Goal: Information Seeking & Learning: Learn about a topic

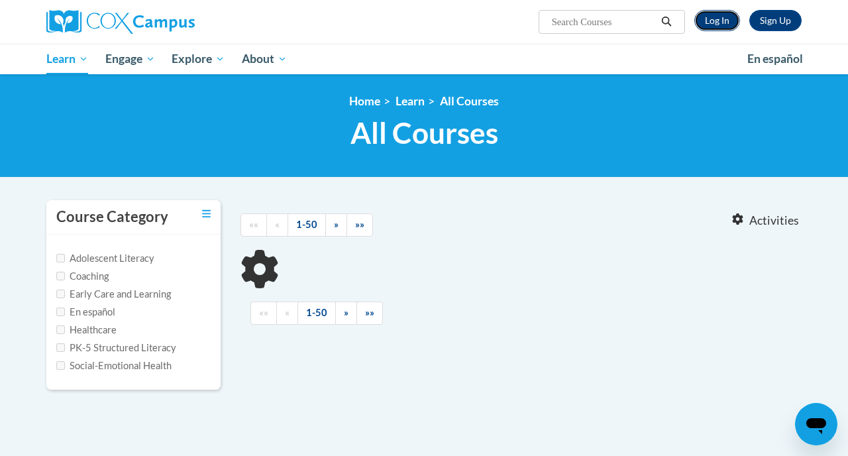
click at [729, 19] on link "Log In" at bounding box center [717, 20] width 46 height 21
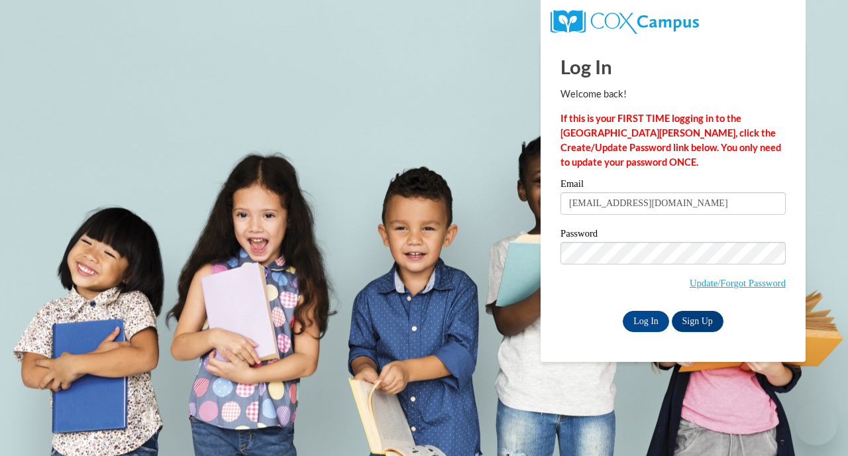
click at [641, 315] on input "Log In" at bounding box center [646, 321] width 46 height 21
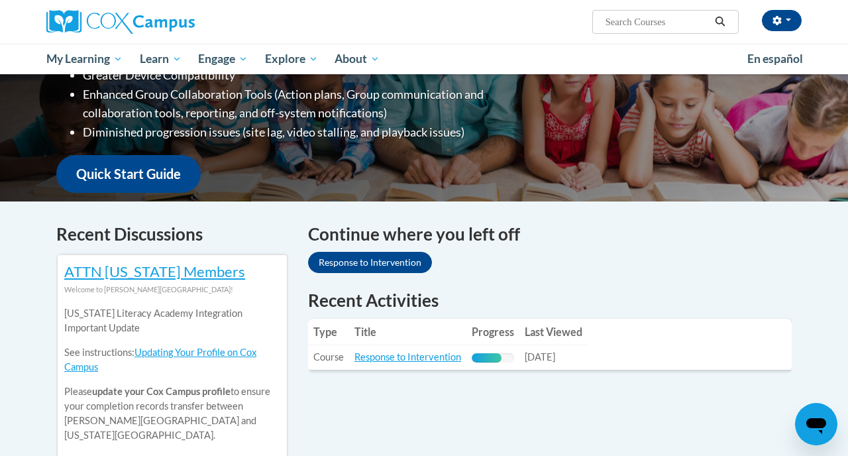
scroll to position [267, 0]
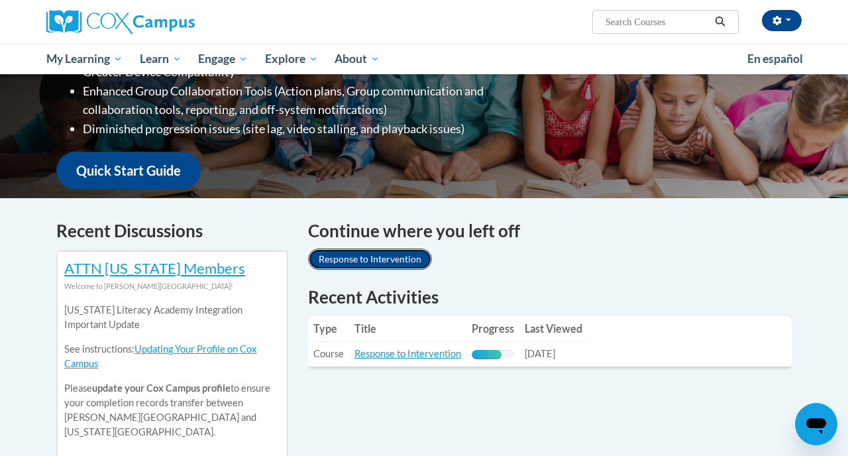
click at [378, 256] on link "Response to Intervention" at bounding box center [370, 258] width 124 height 21
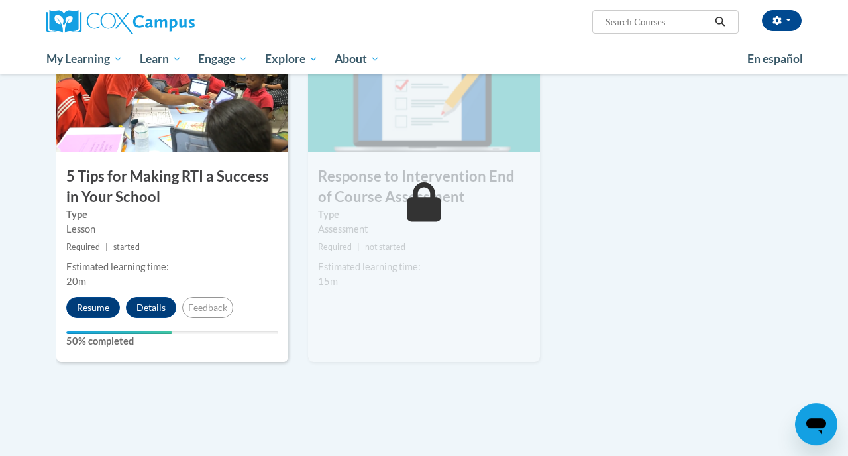
scroll to position [597, 0]
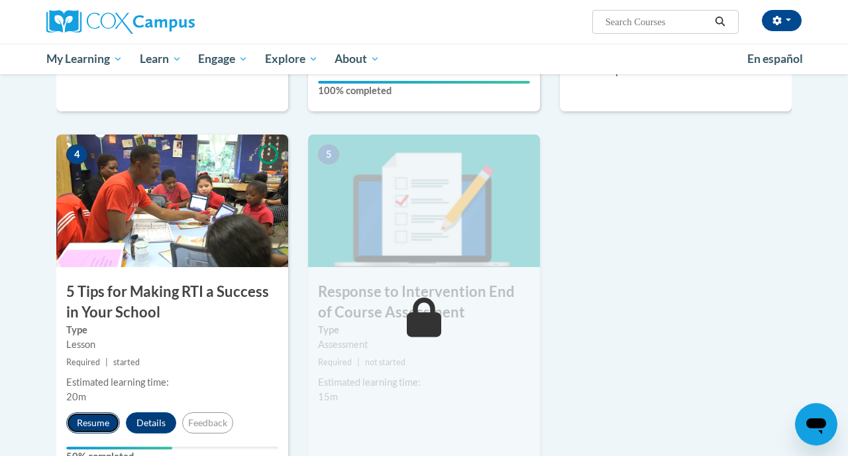
click at [85, 421] on button "Resume" at bounding box center [93, 422] width 54 height 21
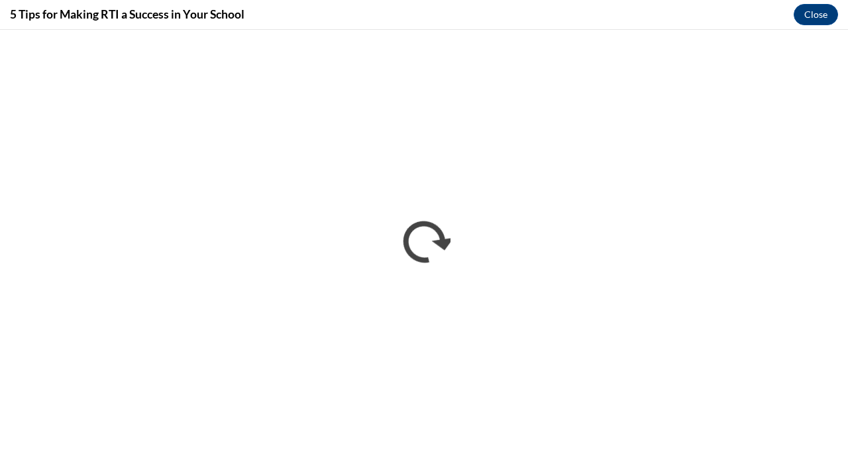
scroll to position [0, 0]
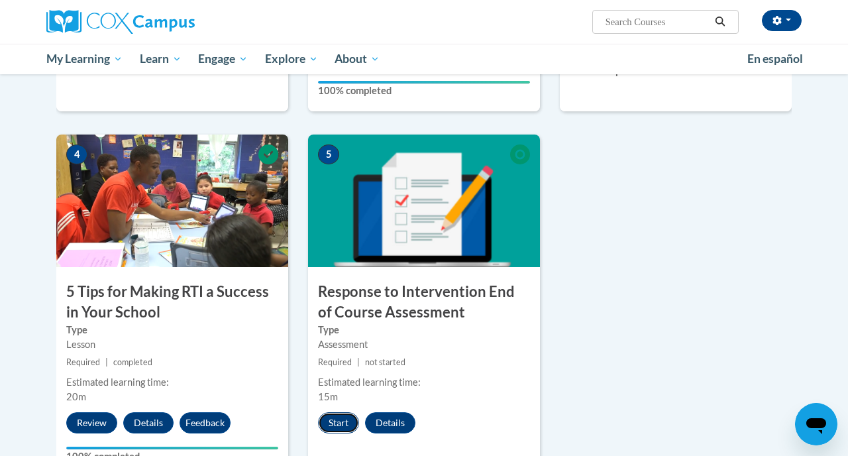
click at [338, 423] on button "Start" at bounding box center [338, 422] width 41 height 21
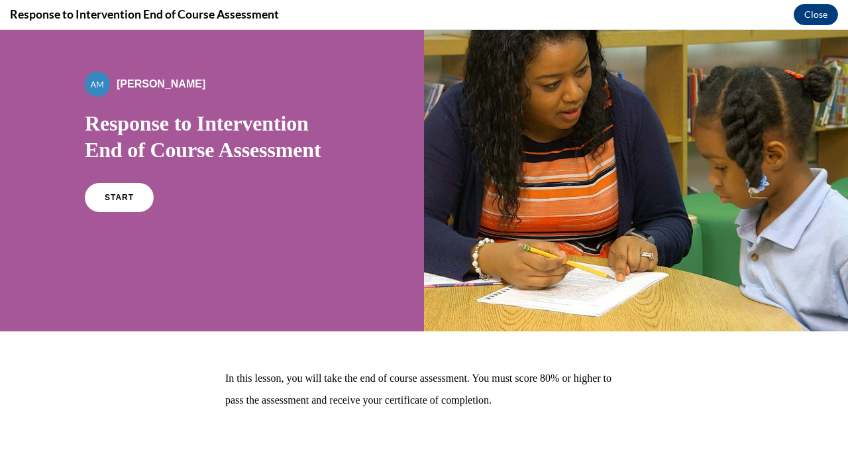
scroll to position [124, 0]
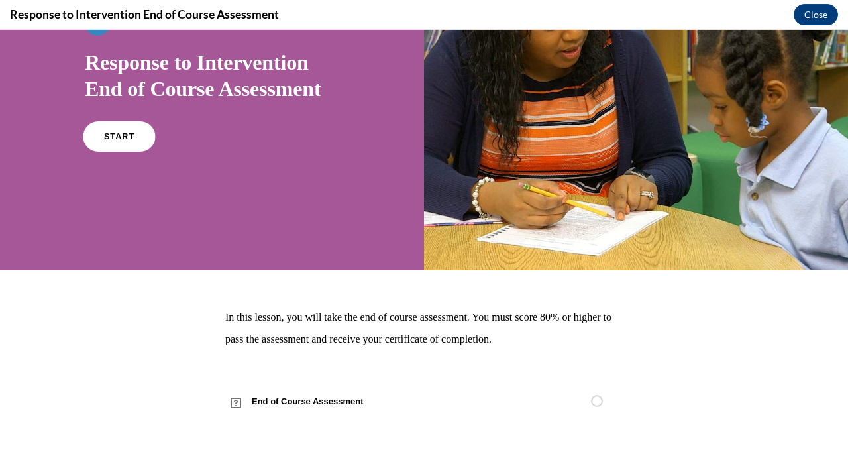
click at [133, 130] on link "START" at bounding box center [119, 136] width 72 height 30
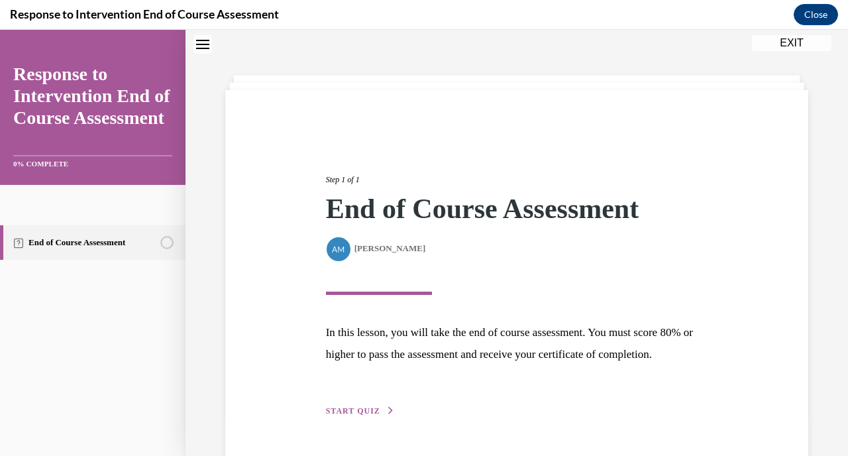
scroll to position [105, 0]
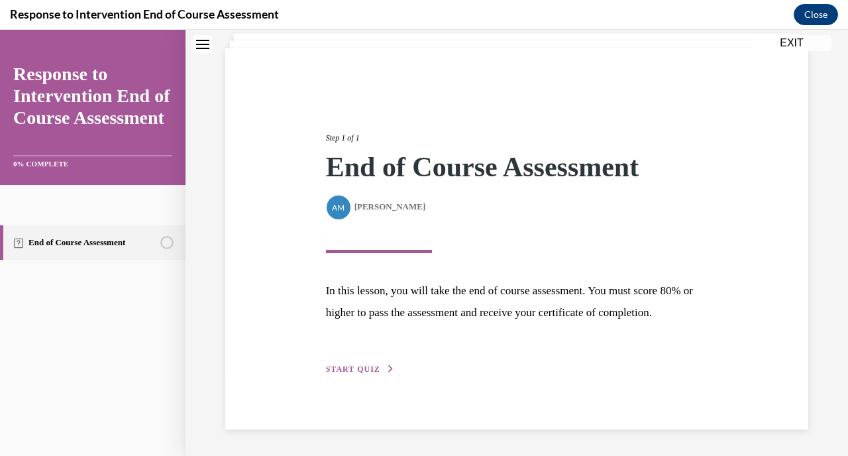
click at [357, 376] on div "Step 1 of 1 End of Course Assessment By Alexander Mackey Alexander Mackey In th…" at bounding box center [517, 238] width 402 height 275
click at [356, 369] on span "START QUIZ" at bounding box center [353, 368] width 54 height 9
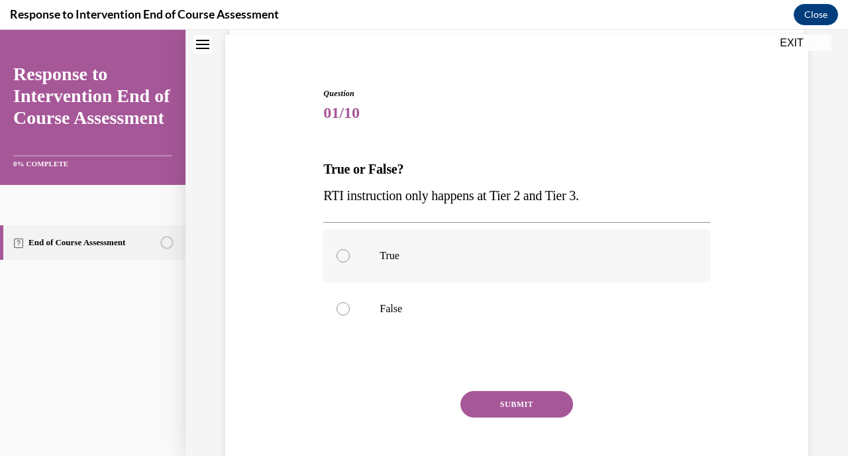
scroll to position [97, 0]
click at [467, 303] on p "False" at bounding box center [528, 307] width 297 height 13
click at [350, 303] on input "False" at bounding box center [342, 307] width 13 height 13
radio input "true"
click at [494, 404] on button "SUBMIT" at bounding box center [516, 403] width 113 height 26
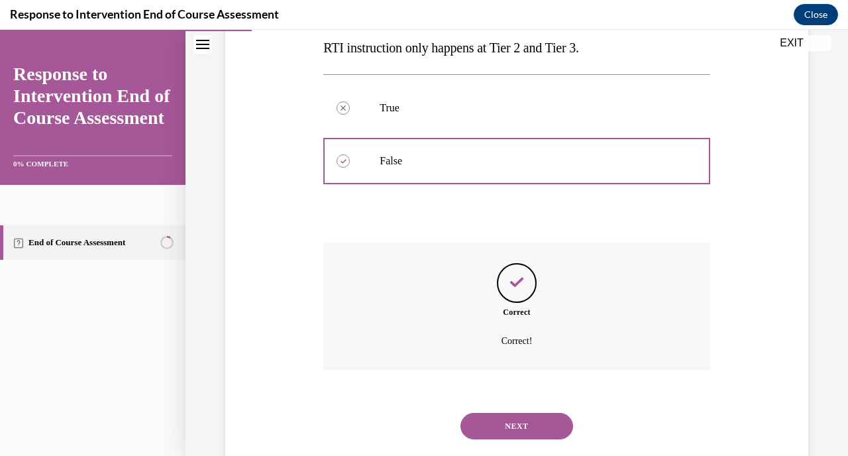
scroll to position [245, 0]
click at [521, 412] on button "NEXT" at bounding box center [516, 425] width 113 height 26
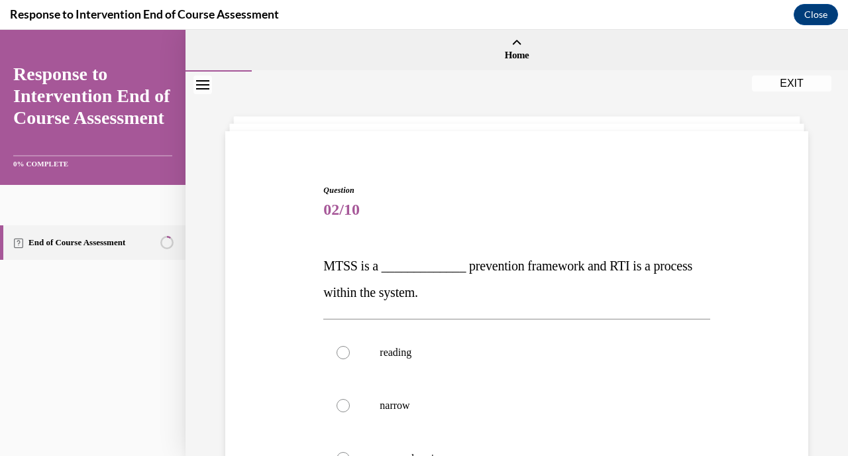
scroll to position [101, 0]
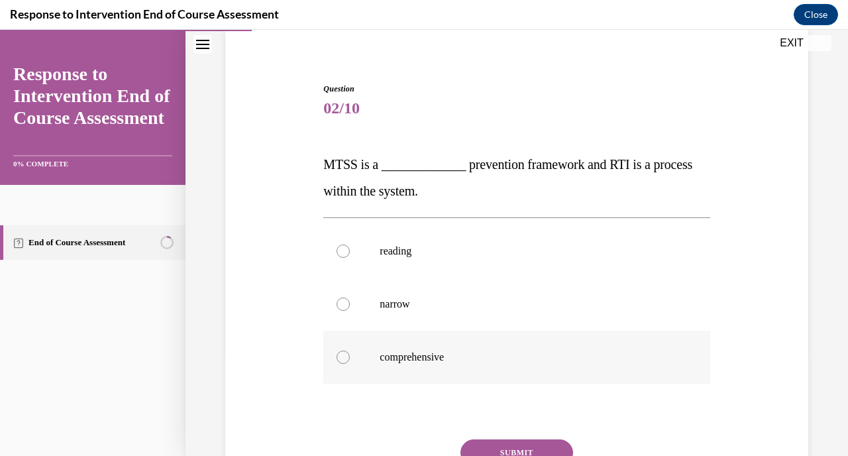
click at [448, 366] on label "comprehensive" at bounding box center [516, 357] width 386 height 53
click at [350, 364] on input "comprehensive" at bounding box center [342, 356] width 13 height 13
radio input "true"
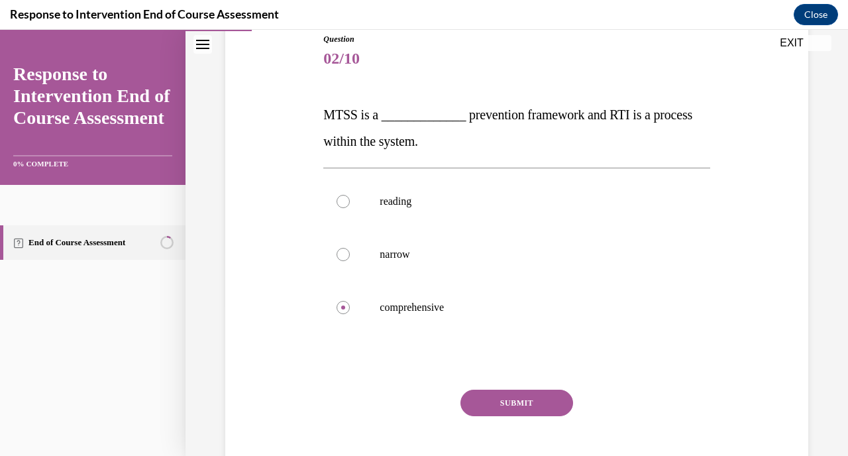
scroll to position [152, 0]
click at [462, 216] on label "reading" at bounding box center [516, 200] width 386 height 53
click at [350, 207] on input "reading" at bounding box center [342, 200] width 13 height 13
radio input "true"
click at [477, 309] on p "comprehensive" at bounding box center [528, 306] width 297 height 13
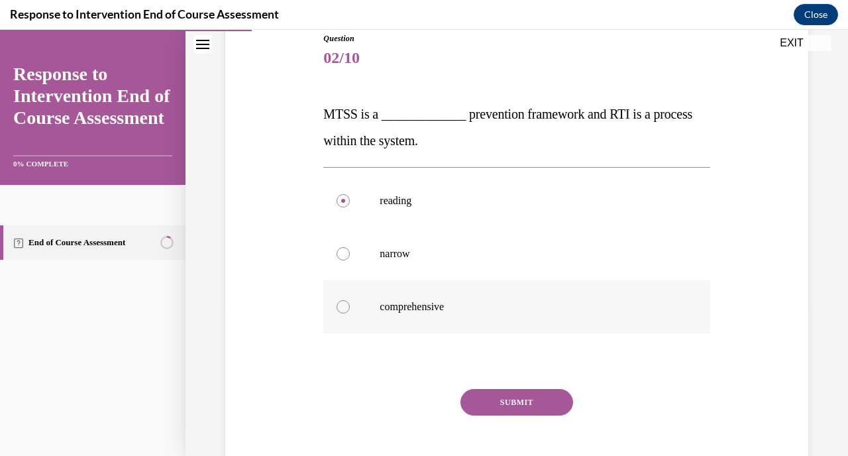
click at [350, 309] on input "comprehensive" at bounding box center [342, 306] width 13 height 13
radio input "true"
click at [506, 399] on button "SUBMIT" at bounding box center [516, 402] width 113 height 26
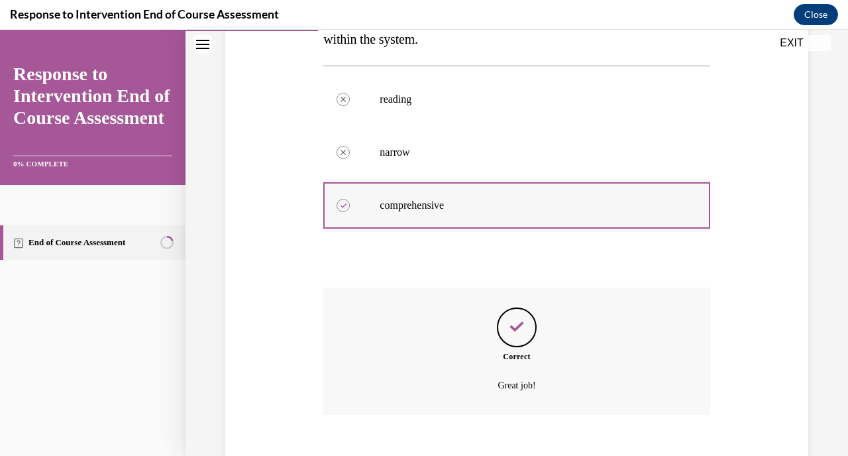
scroll to position [311, 0]
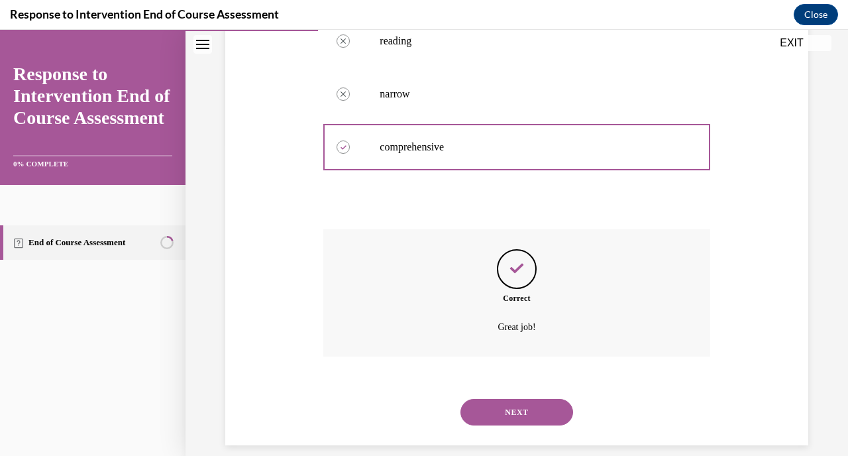
click at [527, 399] on button "NEXT" at bounding box center [516, 412] width 113 height 26
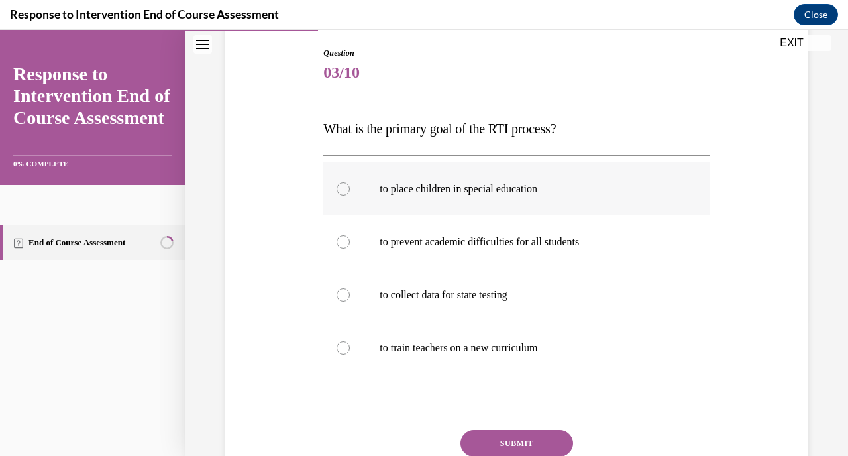
scroll to position [138, 0]
click at [544, 242] on p "to prevent academic difficulties for all students" at bounding box center [528, 240] width 297 height 13
click at [350, 242] on input "to prevent academic difficulties for all students" at bounding box center [342, 240] width 13 height 13
radio input "true"
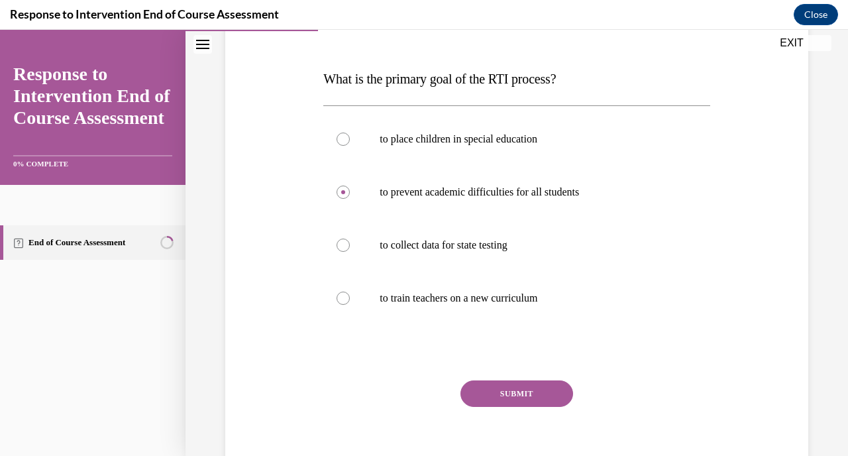
click at [540, 391] on button "SUBMIT" at bounding box center [516, 393] width 113 height 26
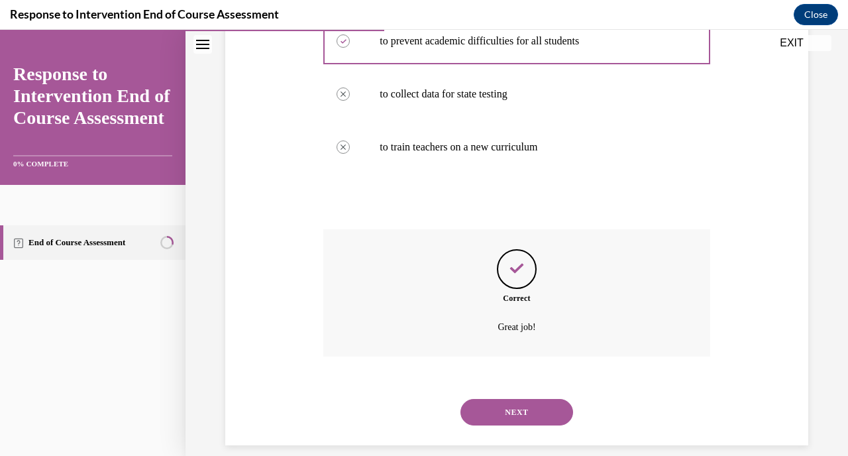
scroll to position [338, 0]
click at [521, 399] on button "NEXT" at bounding box center [516, 412] width 113 height 26
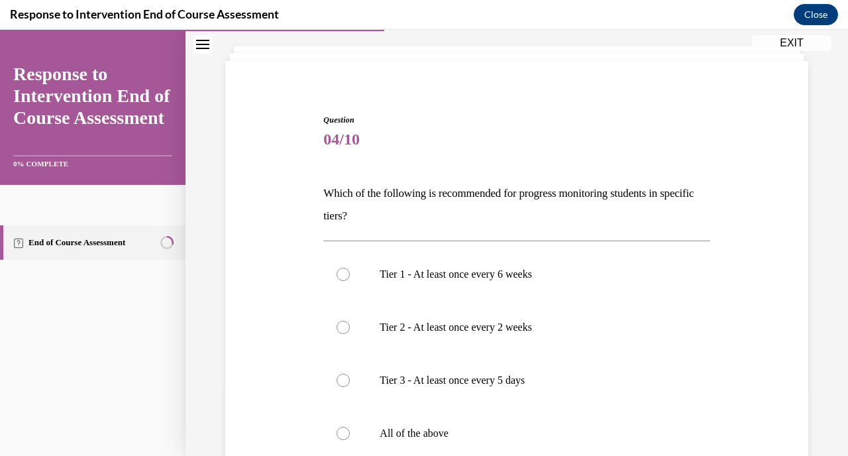
scroll to position [97, 0]
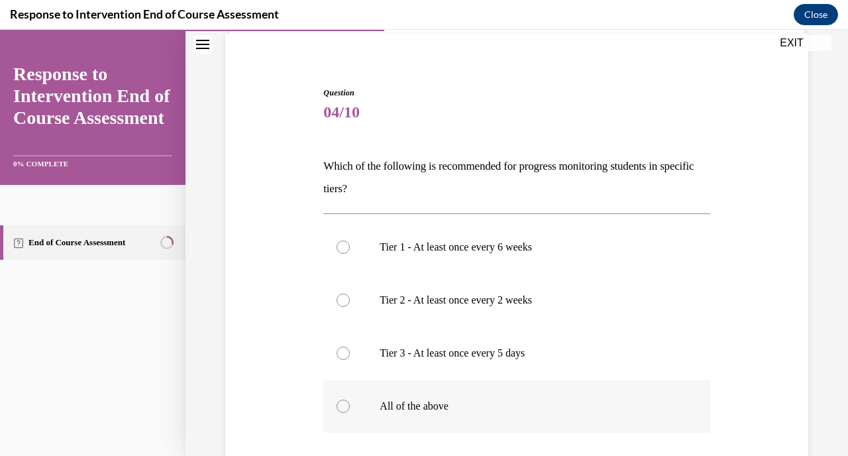
click at [437, 405] on p "All of the above" at bounding box center [528, 405] width 297 height 13
click at [350, 405] on input "All of the above" at bounding box center [342, 405] width 13 height 13
radio input "true"
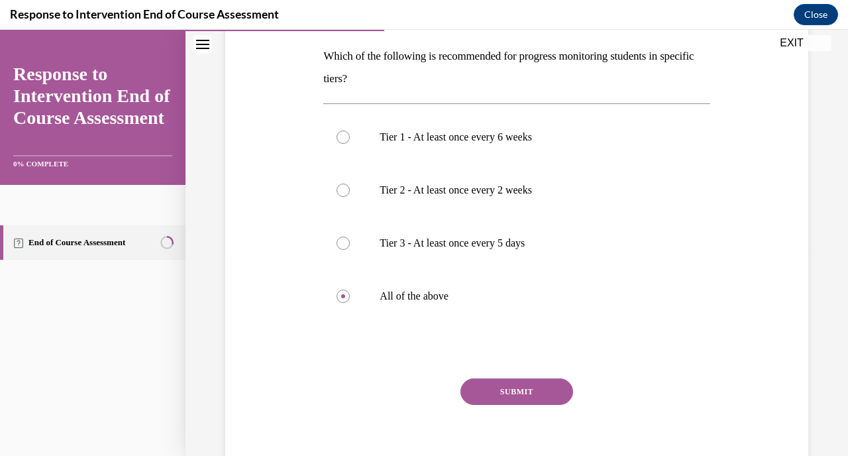
click at [544, 393] on button "SUBMIT" at bounding box center [516, 391] width 113 height 26
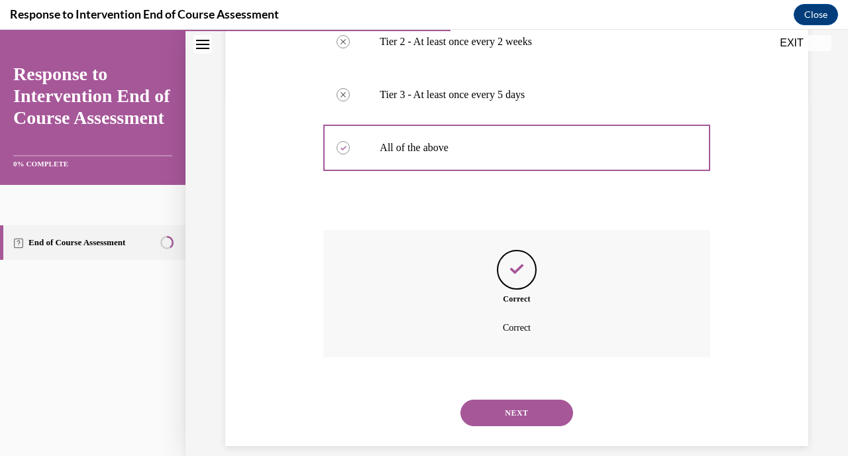
scroll to position [356, 0]
click at [538, 403] on button "NEXT" at bounding box center [516, 412] width 113 height 26
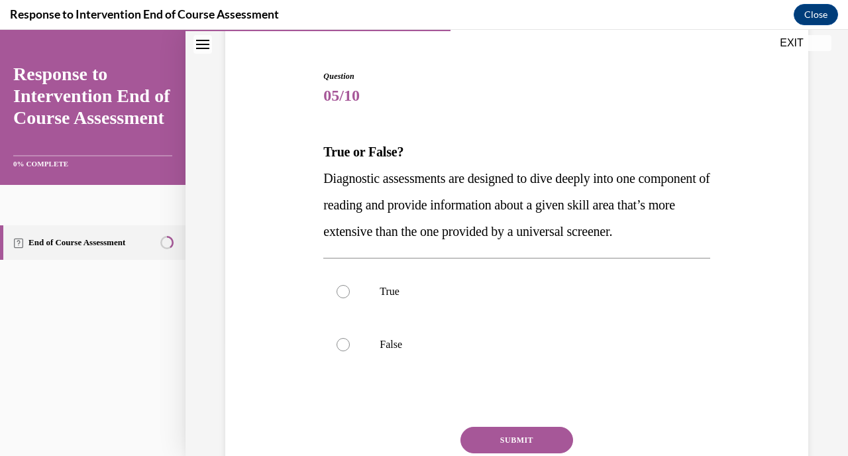
scroll to position [119, 0]
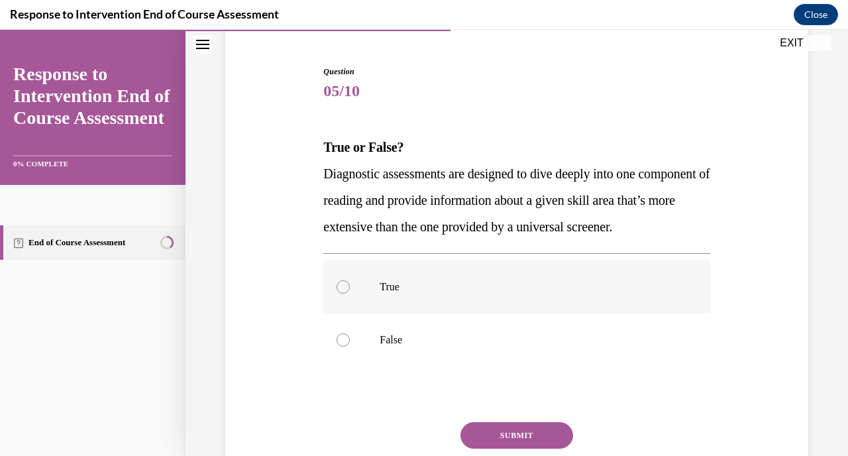
click at [409, 299] on label "True" at bounding box center [516, 286] width 386 height 53
click at [350, 293] on input "True" at bounding box center [342, 286] width 13 height 13
radio input "true"
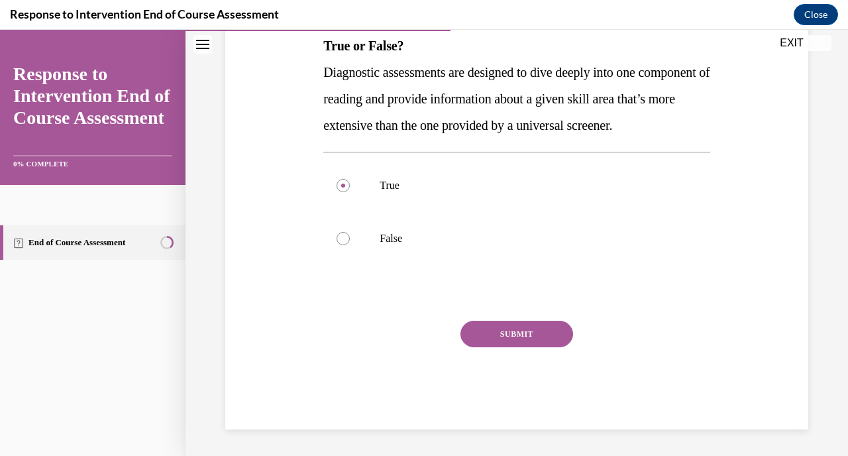
click at [533, 347] on button "SUBMIT" at bounding box center [516, 334] width 113 height 26
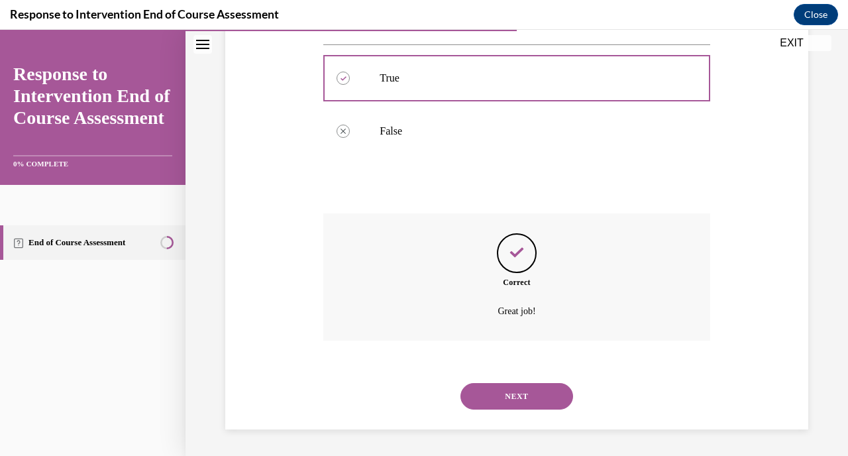
scroll to position [338, 0]
click at [562, 411] on div "NEXT" at bounding box center [516, 396] width 386 height 53
click at [558, 399] on button "NEXT" at bounding box center [516, 396] width 113 height 26
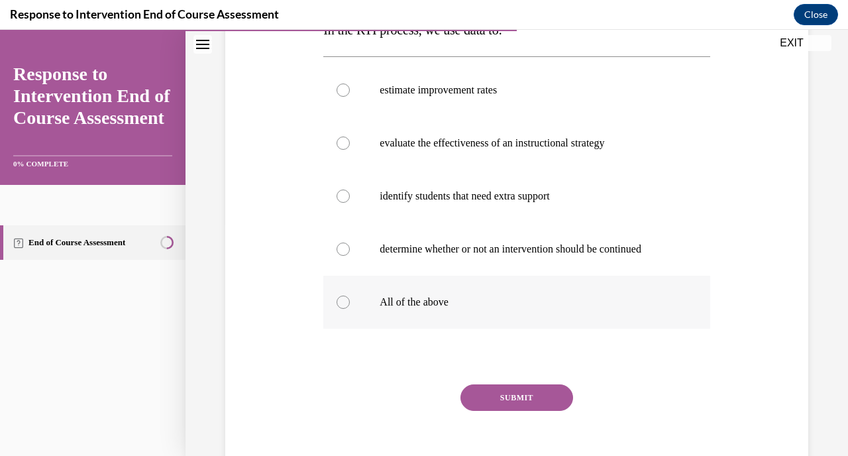
scroll to position [236, 0]
click at [507, 305] on p "All of the above" at bounding box center [528, 301] width 297 height 13
click at [350, 305] on input "All of the above" at bounding box center [342, 301] width 13 height 13
radio input "true"
click at [530, 390] on button "SUBMIT" at bounding box center [516, 397] width 113 height 26
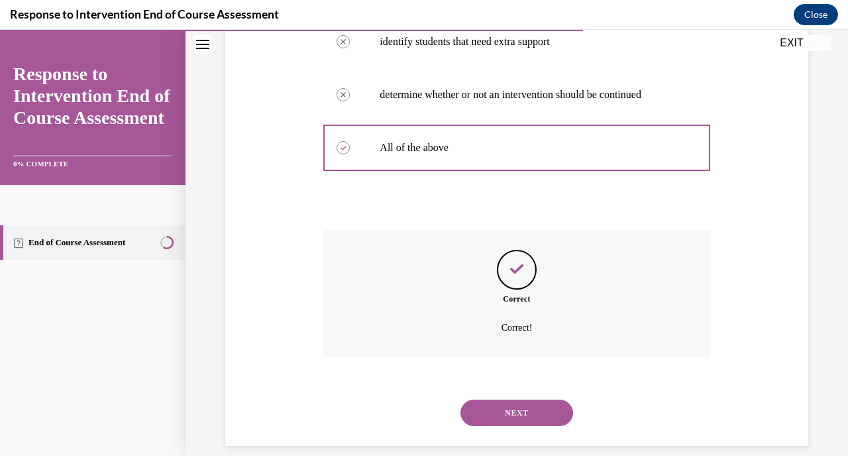
scroll to position [391, 0]
click at [530, 399] on button "NEXT" at bounding box center [516, 412] width 113 height 26
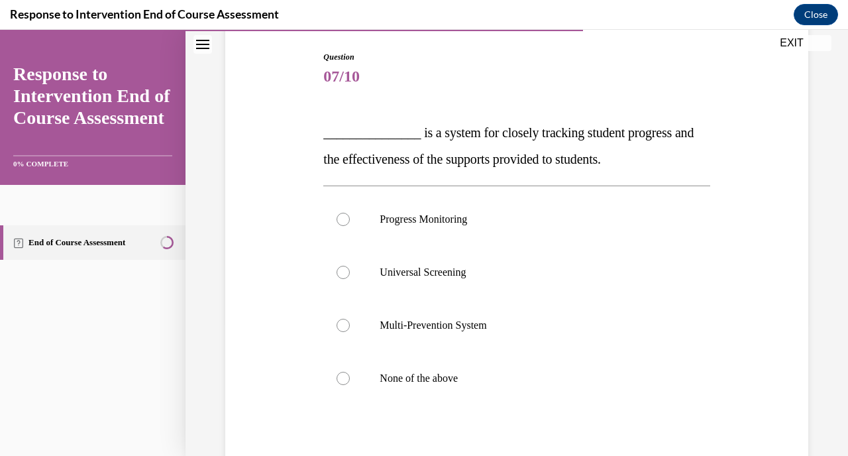
scroll to position [139, 0]
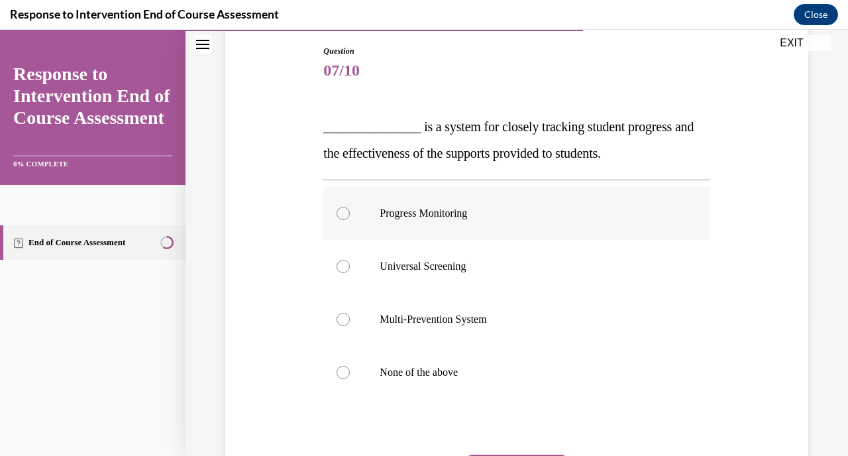
click at [462, 197] on label "Progress Monitoring" at bounding box center [516, 213] width 386 height 53
click at [350, 207] on input "Progress Monitoring" at bounding box center [342, 213] width 13 height 13
radio input "true"
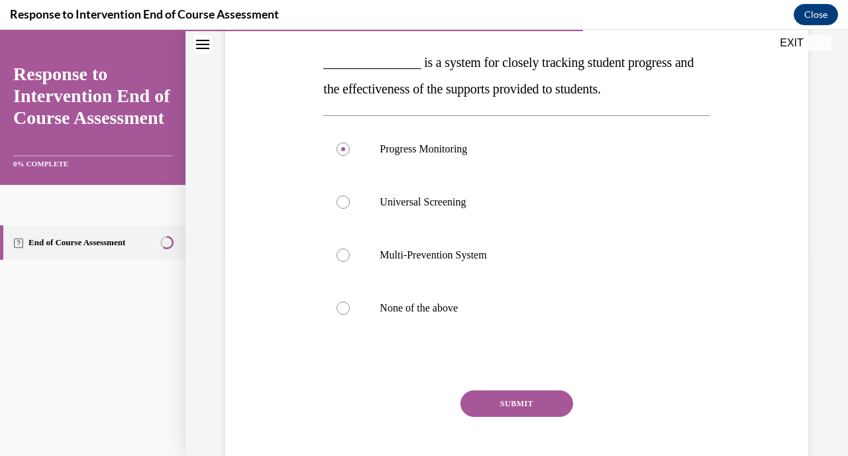
click at [514, 399] on button "SUBMIT" at bounding box center [516, 403] width 113 height 26
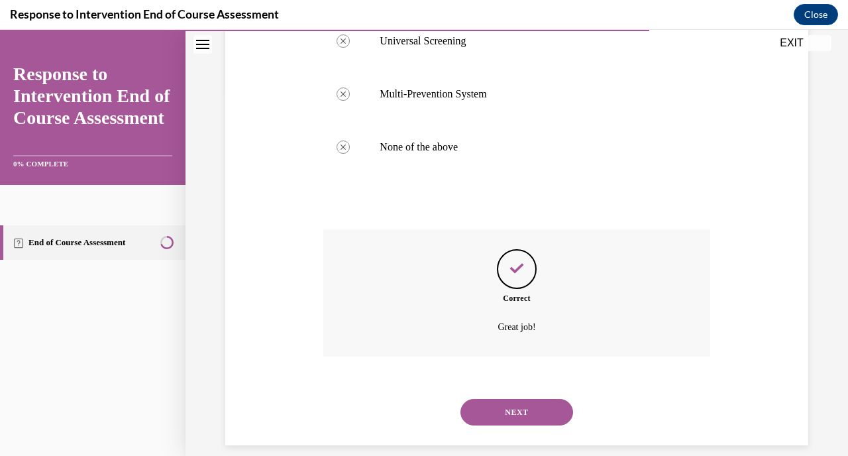
scroll to position [364, 0]
click at [513, 372] on div "Correct Great job!" at bounding box center [516, 302] width 386 height 147
click at [513, 399] on button "NEXT" at bounding box center [516, 412] width 113 height 26
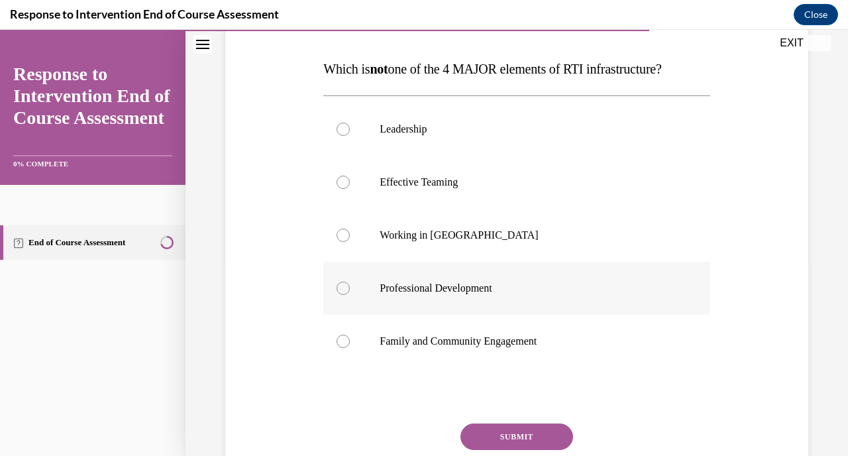
scroll to position [199, 0]
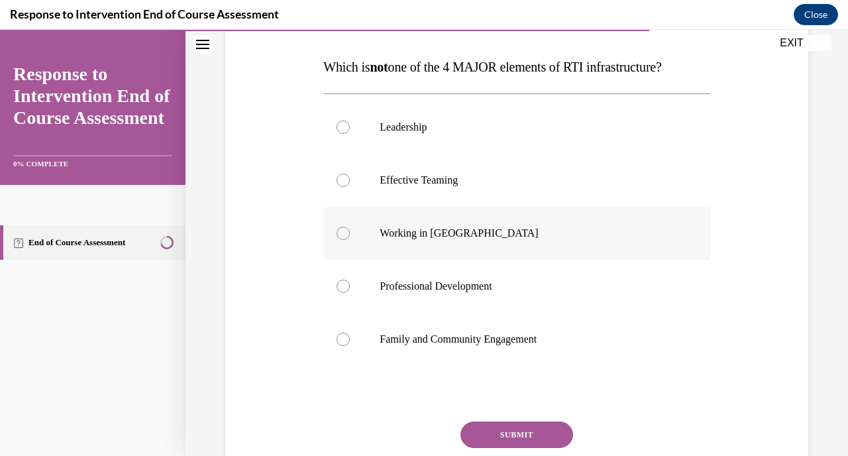
click at [538, 246] on label "Working in Silos" at bounding box center [516, 233] width 386 height 53
click at [350, 240] on input "Working in Silos" at bounding box center [342, 233] width 13 height 13
radio input "true"
click at [538, 429] on button "SUBMIT" at bounding box center [516, 434] width 113 height 26
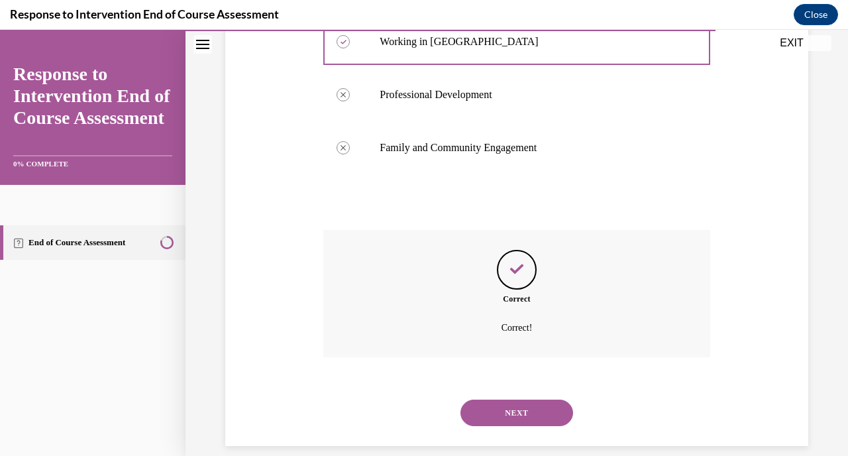
scroll to position [391, 0]
click at [526, 399] on button "NEXT" at bounding box center [516, 412] width 113 height 26
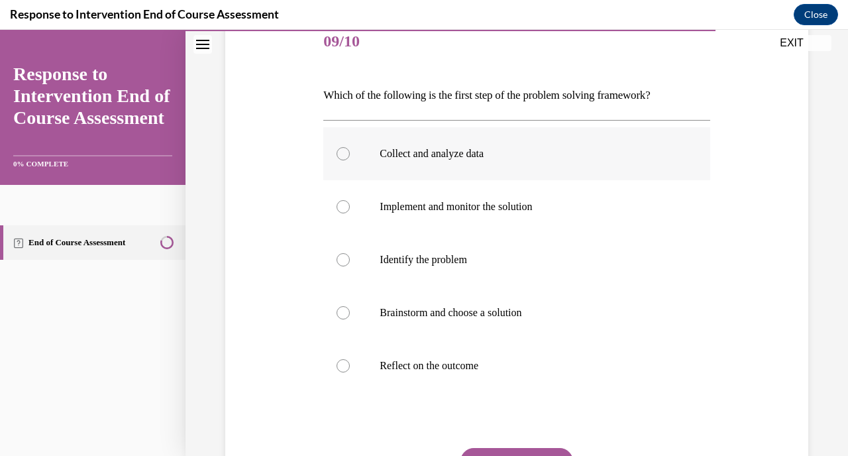
scroll to position [172, 0]
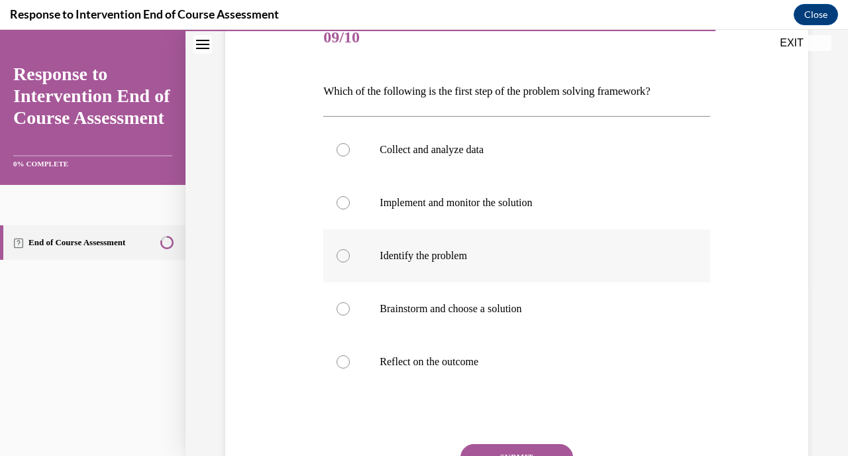
click at [378, 262] on label "Identify the problem" at bounding box center [516, 255] width 386 height 53
click at [350, 262] on input "Identify the problem" at bounding box center [342, 255] width 13 height 13
radio input "true"
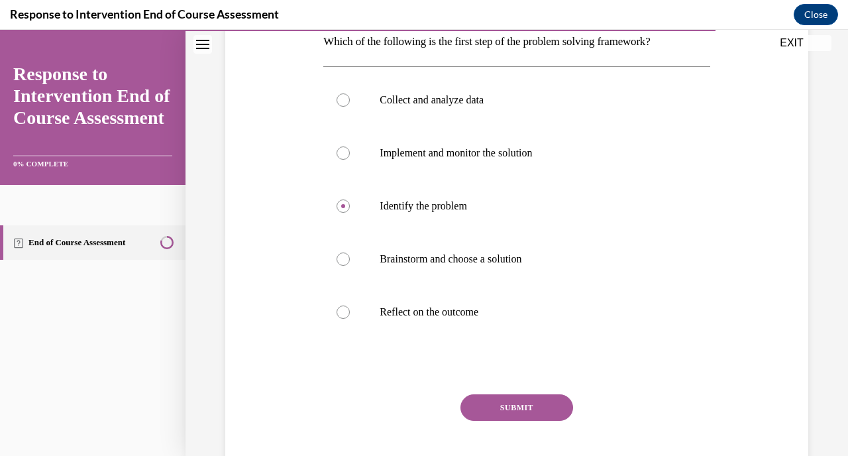
click at [506, 408] on button "SUBMIT" at bounding box center [516, 407] width 113 height 26
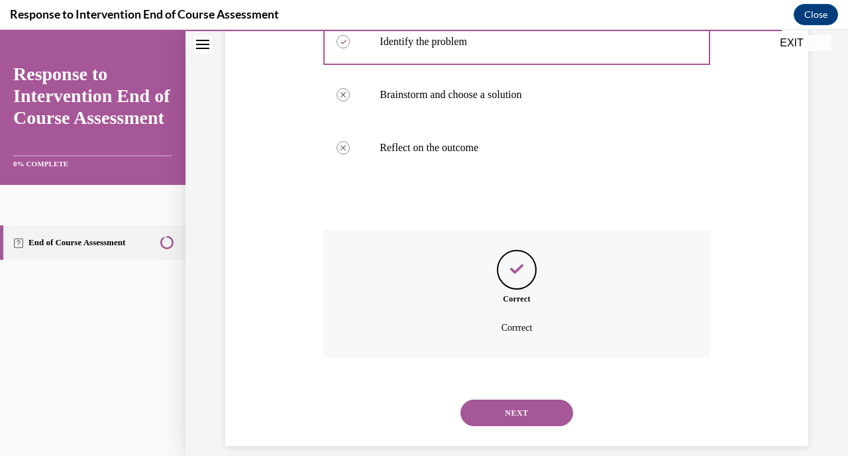
scroll to position [387, 0]
click at [534, 403] on button "NEXT" at bounding box center [516, 412] width 113 height 26
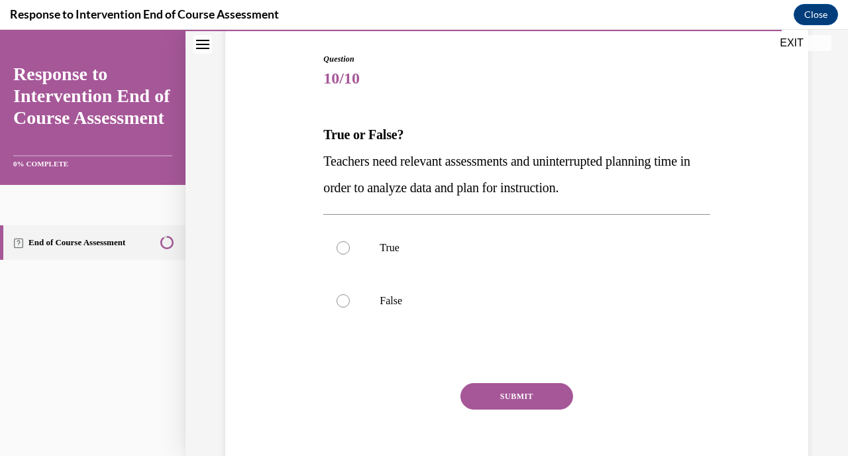
scroll to position [136, 0]
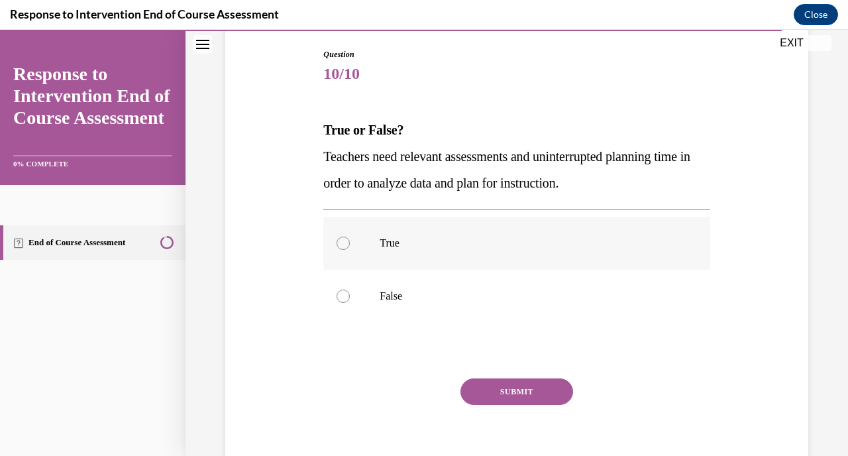
click at [550, 245] on p "True" at bounding box center [528, 242] width 297 height 13
click at [350, 245] on input "True" at bounding box center [342, 242] width 13 height 13
radio input "true"
click at [537, 380] on button "SUBMIT" at bounding box center [516, 391] width 113 height 26
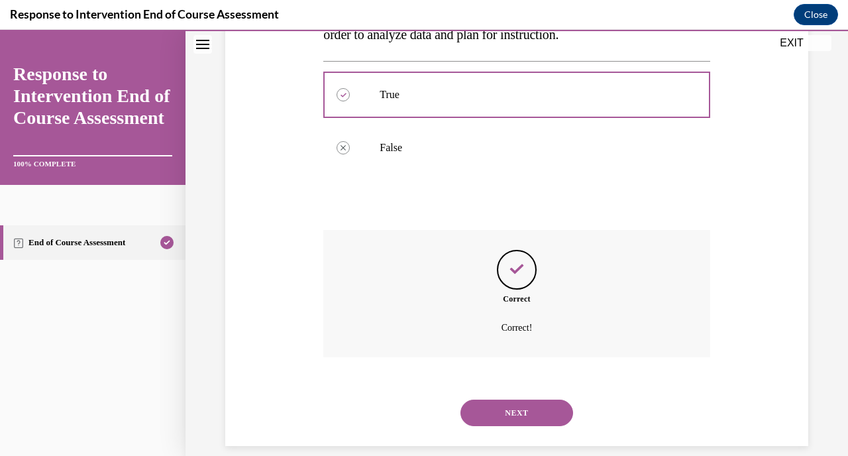
scroll to position [285, 0]
click at [542, 399] on button "NEXT" at bounding box center [516, 412] width 113 height 26
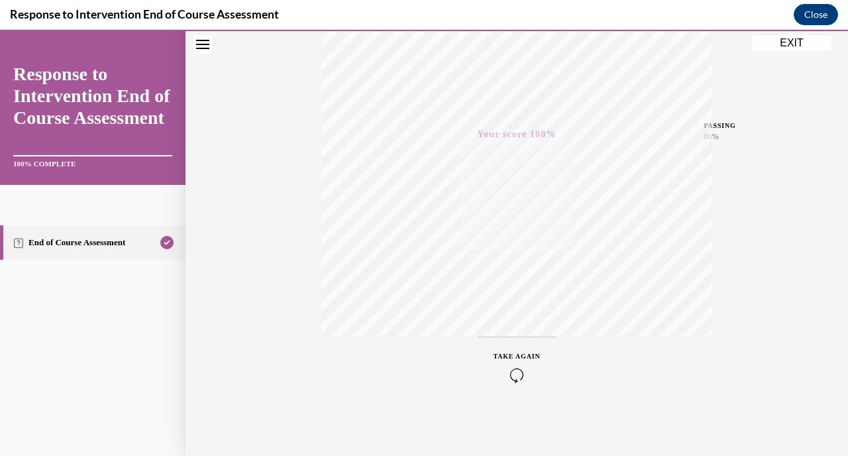
scroll to position [253, 0]
click at [804, 42] on button "EXIT" at bounding box center [791, 43] width 79 height 16
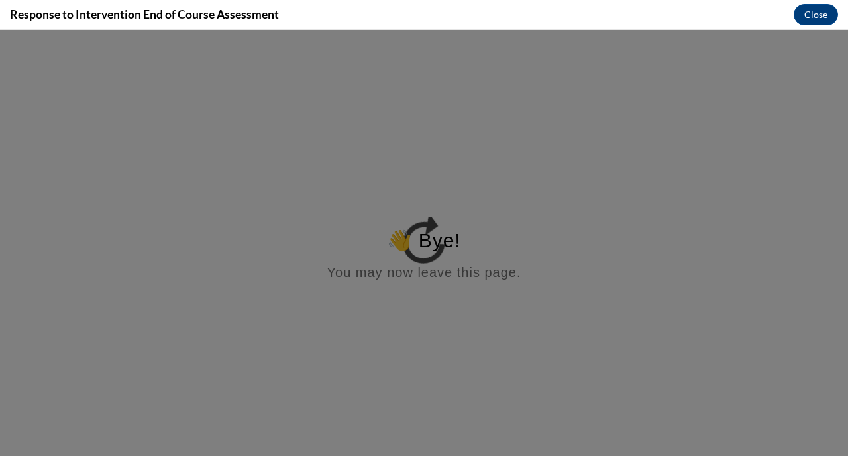
scroll to position [0, 0]
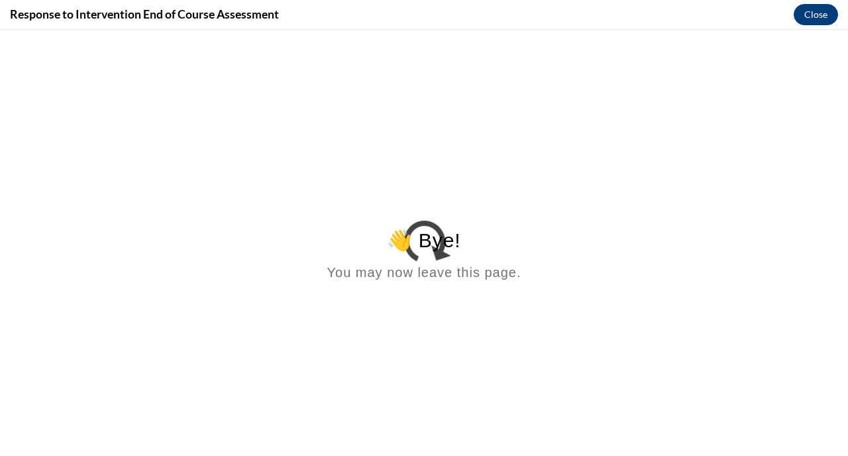
click at [816, 11] on button "Close" at bounding box center [816, 14] width 44 height 21
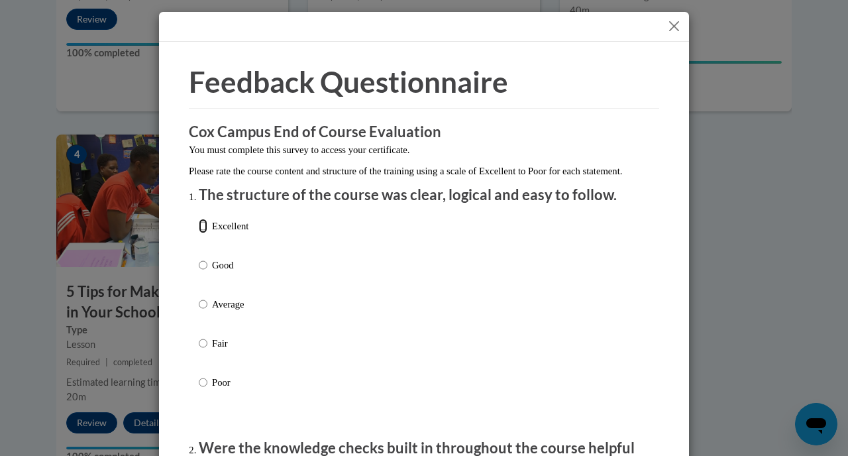
click at [202, 233] on input "Excellent" at bounding box center [203, 226] width 9 height 15
radio input "true"
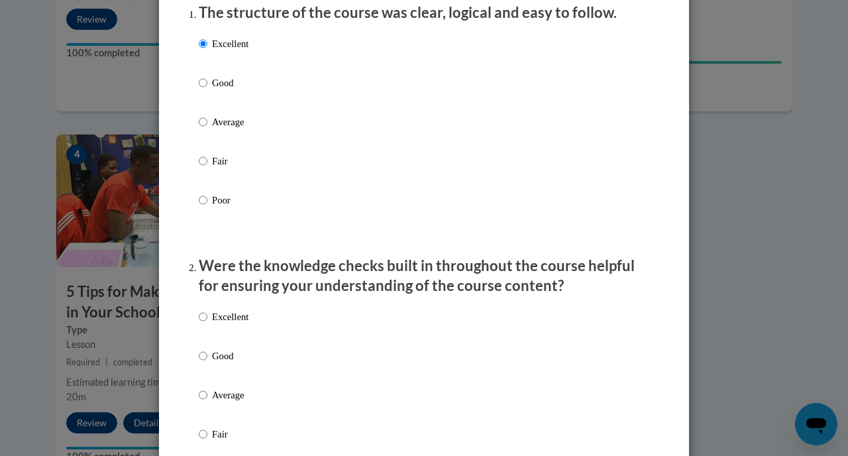
click at [212, 332] on label "Excellent" at bounding box center [224, 327] width 50 height 36
click at [207, 324] on input "Excellent" at bounding box center [203, 316] width 9 height 15
radio input "true"
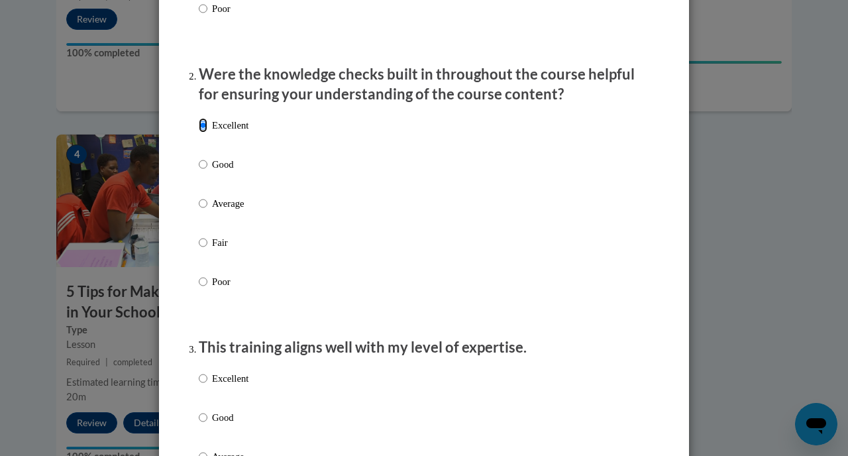
scroll to position [384, 0]
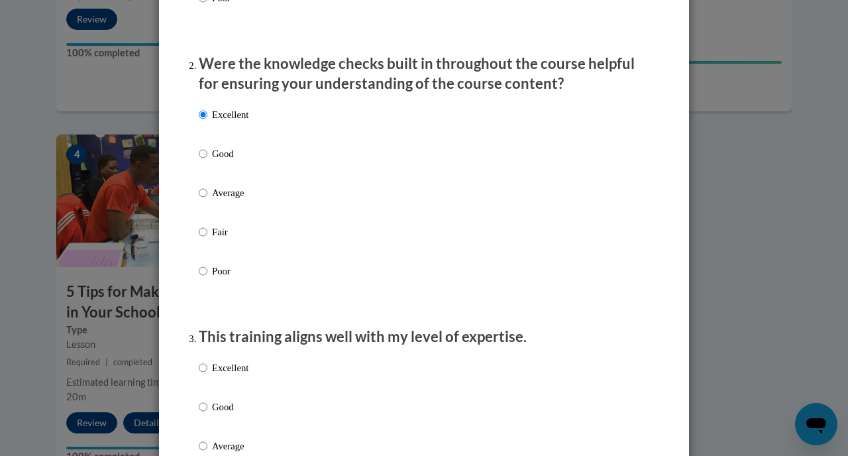
click at [217, 375] on p "Excellent" at bounding box center [230, 367] width 36 height 15
click at [207, 375] on input "Excellent" at bounding box center [203, 367] width 9 height 15
radio input "true"
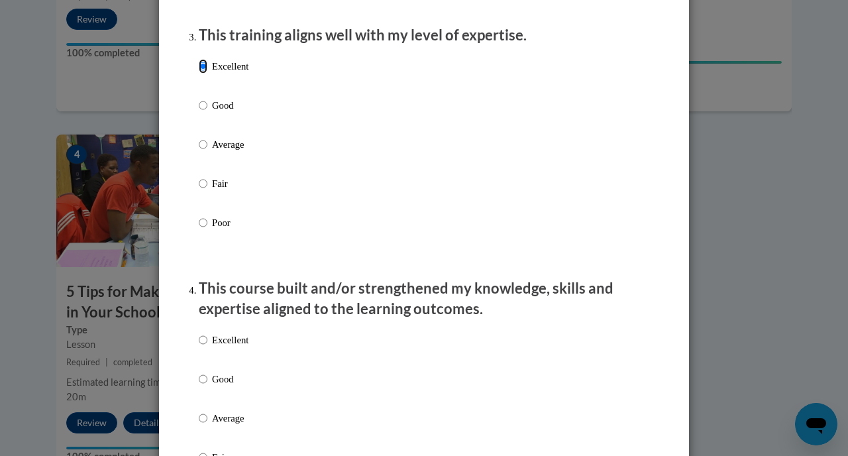
scroll to position [698, 0]
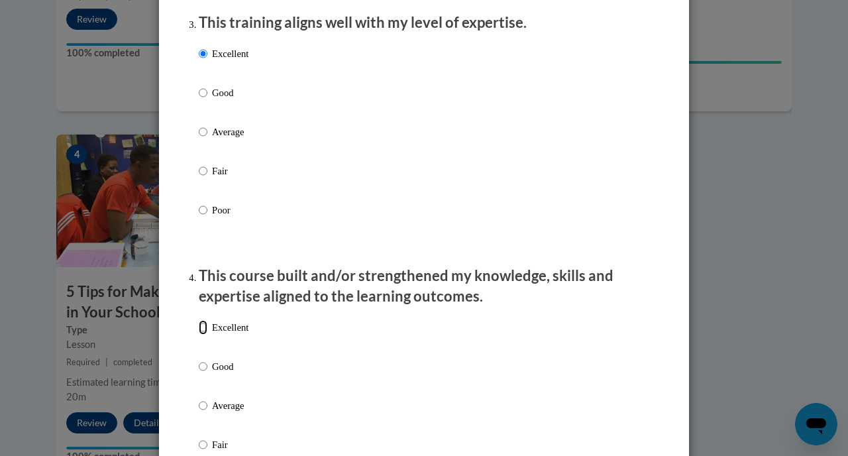
click at [207, 334] on input "Excellent" at bounding box center [203, 327] width 9 height 15
radio input "true"
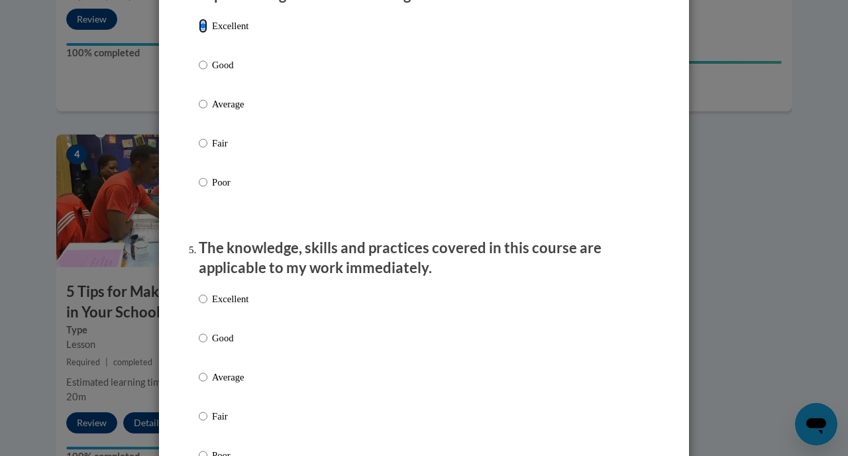
scroll to position [1050, 0]
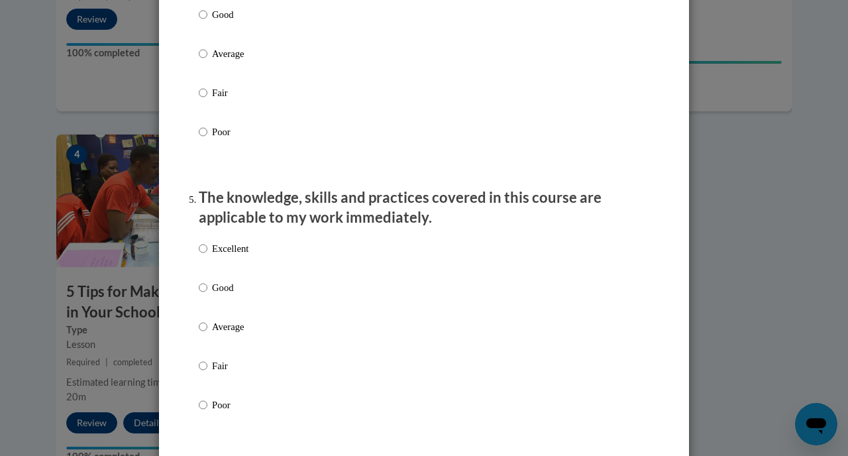
click at [223, 256] on p "Excellent" at bounding box center [230, 248] width 36 height 15
click at [207, 256] on input "Excellent" at bounding box center [203, 248] width 9 height 15
radio input "true"
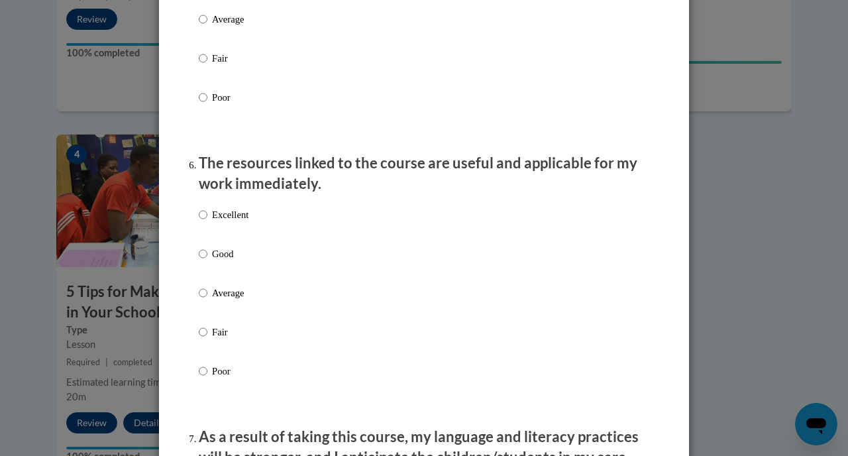
click at [221, 222] on p "Excellent" at bounding box center [230, 214] width 36 height 15
click at [207, 222] on input "Excellent" at bounding box center [203, 214] width 9 height 15
radio input "true"
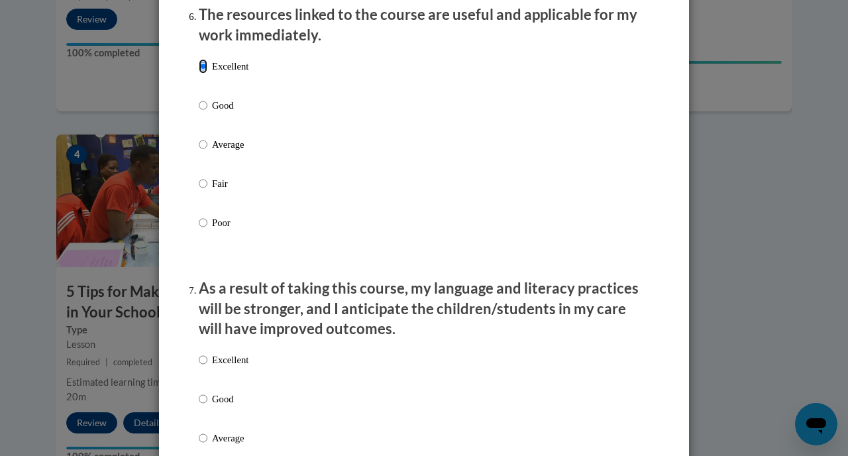
scroll to position [1571, 0]
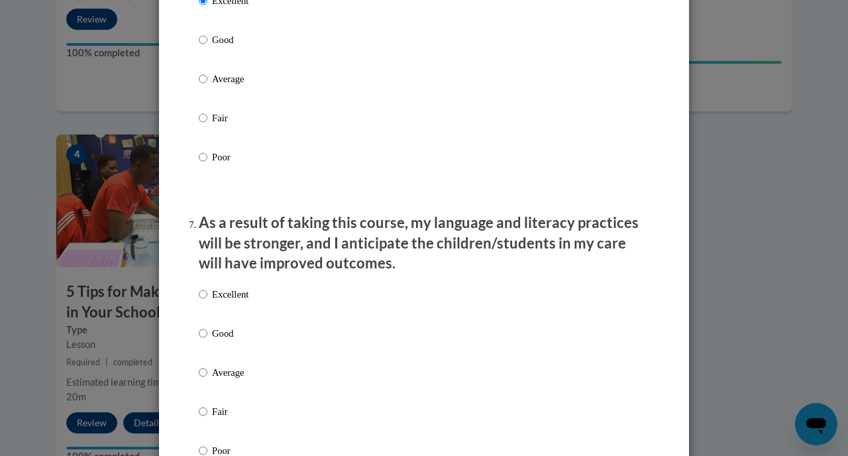
click at [236, 301] on p "Excellent" at bounding box center [230, 294] width 36 height 15
click at [207, 301] on input "Excellent" at bounding box center [203, 294] width 9 height 15
radio input "true"
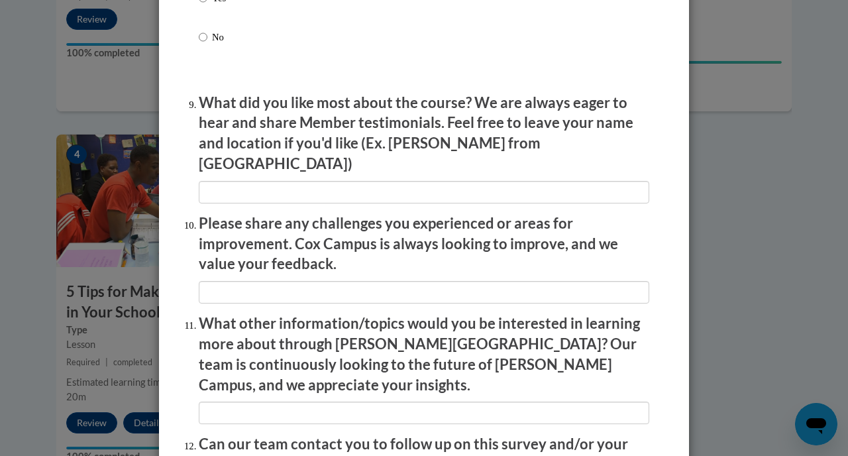
scroll to position [2298, 0]
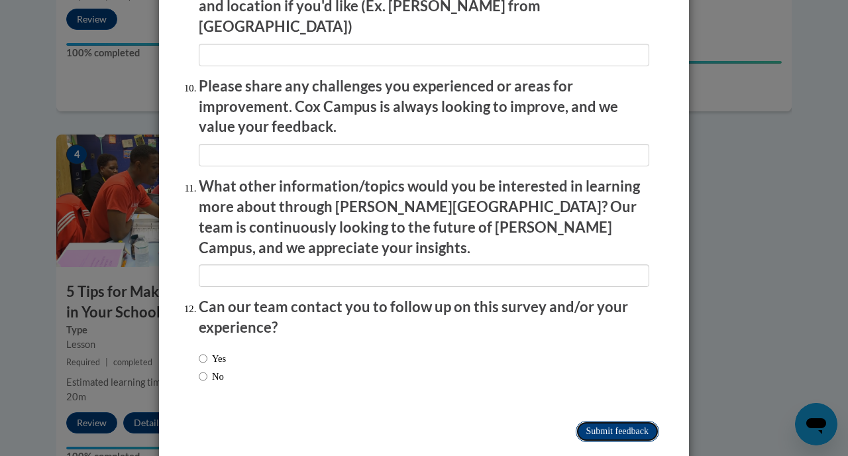
click at [586, 421] on input "Submit feedback" at bounding box center [617, 431] width 83 height 21
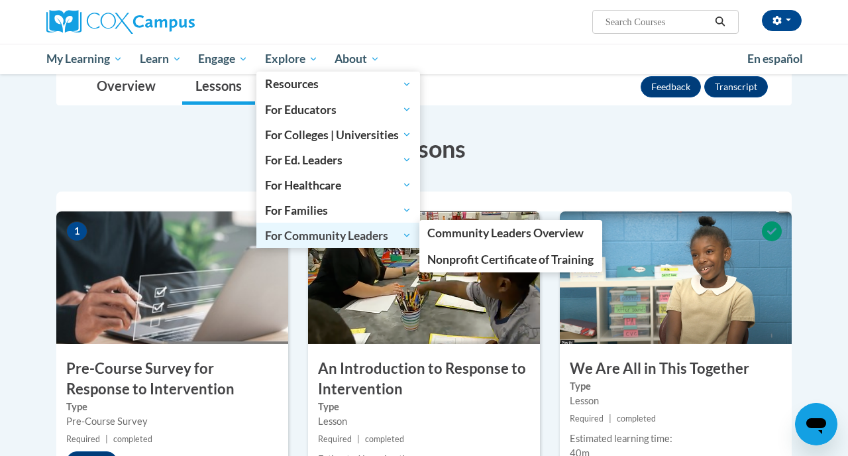
scroll to position [183, 0]
